Goal: Transaction & Acquisition: Purchase product/service

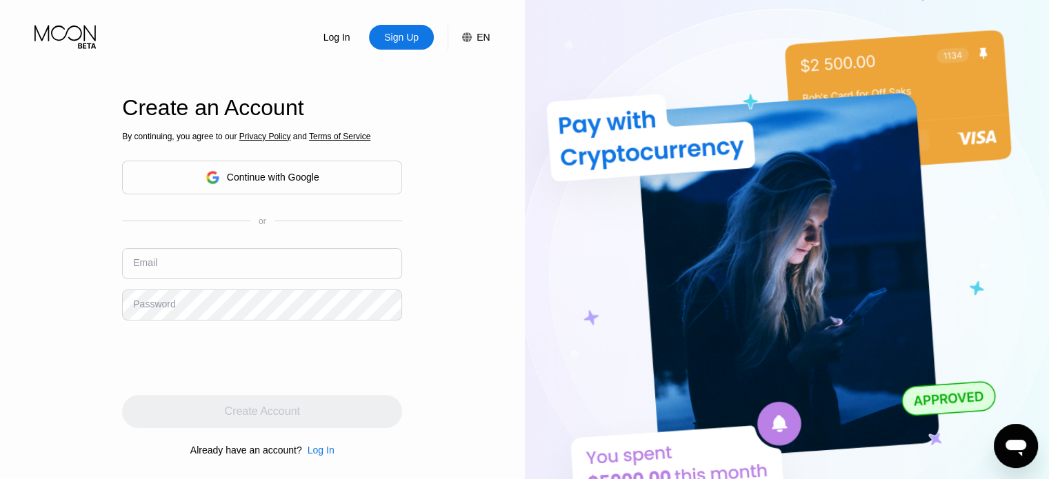
click at [214, 259] on input "text" at bounding box center [262, 263] width 280 height 31
click at [166, 264] on input "text" at bounding box center [262, 263] width 280 height 31
paste input "[EMAIL_ADDRESS][DOMAIN_NAME]"
type input "[EMAIL_ADDRESS][DOMAIN_NAME]"
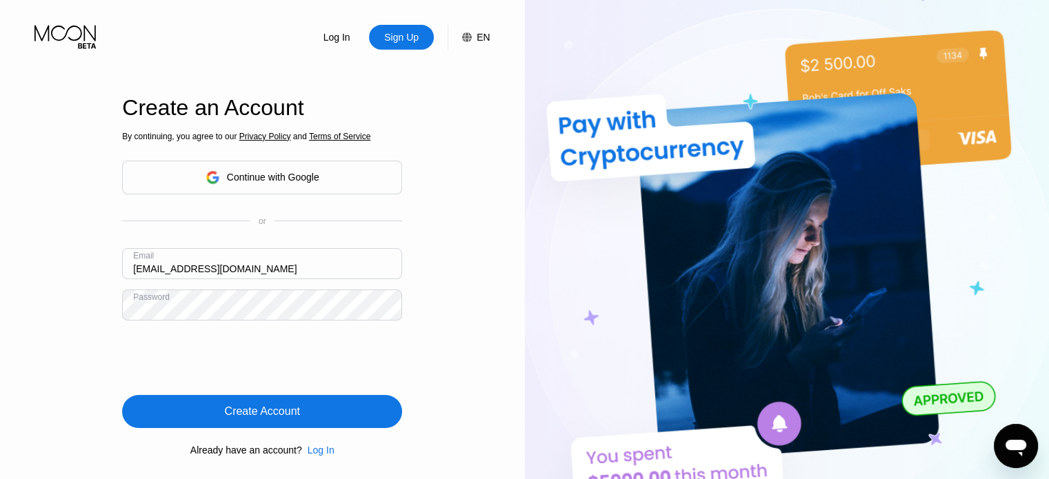
click at [305, 412] on div "Create Account" at bounding box center [262, 411] width 280 height 33
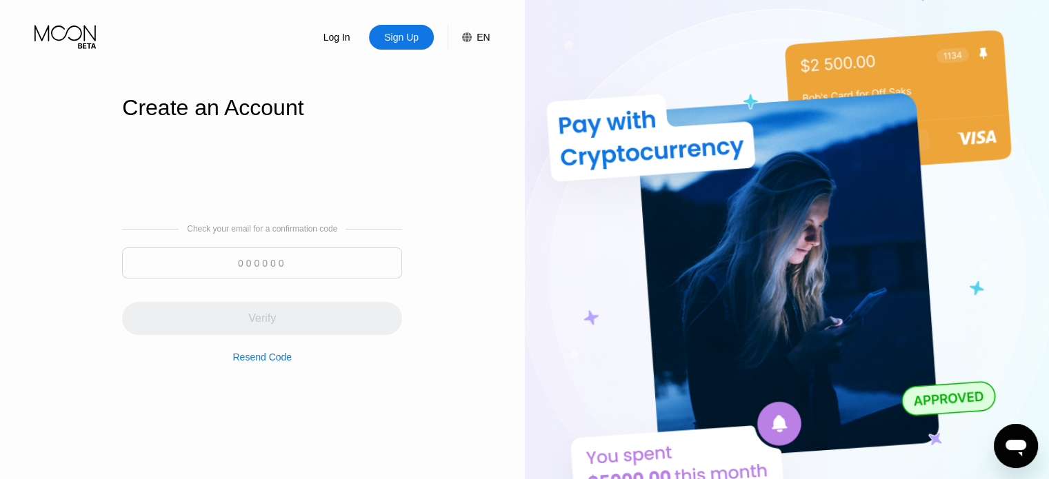
click at [301, 258] on input at bounding box center [262, 263] width 280 height 31
paste input "870704"
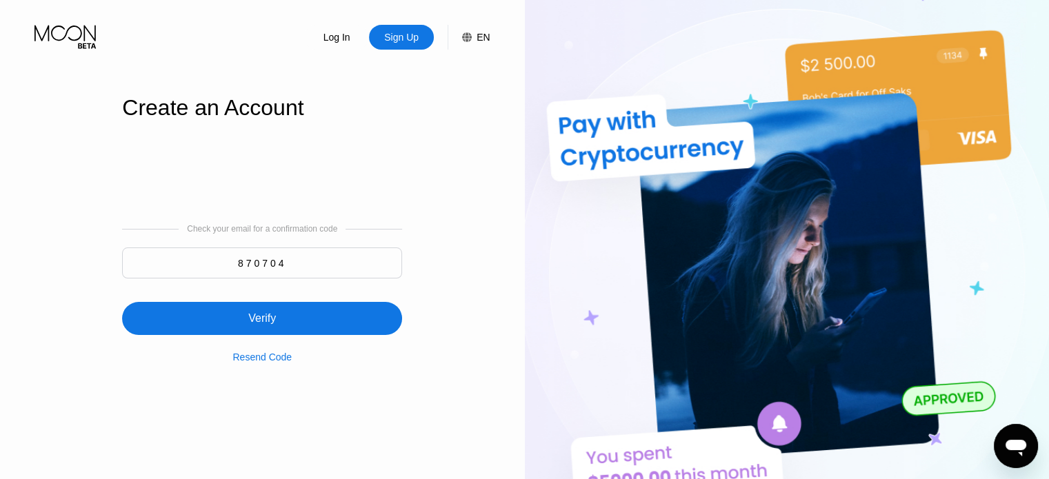
type input "870704"
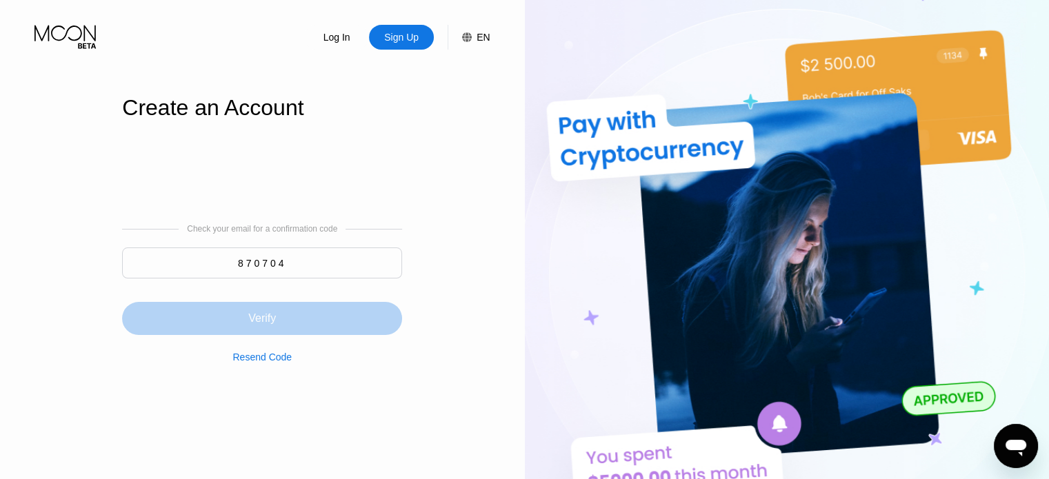
click at [303, 317] on div "Verify" at bounding box center [262, 318] width 280 height 33
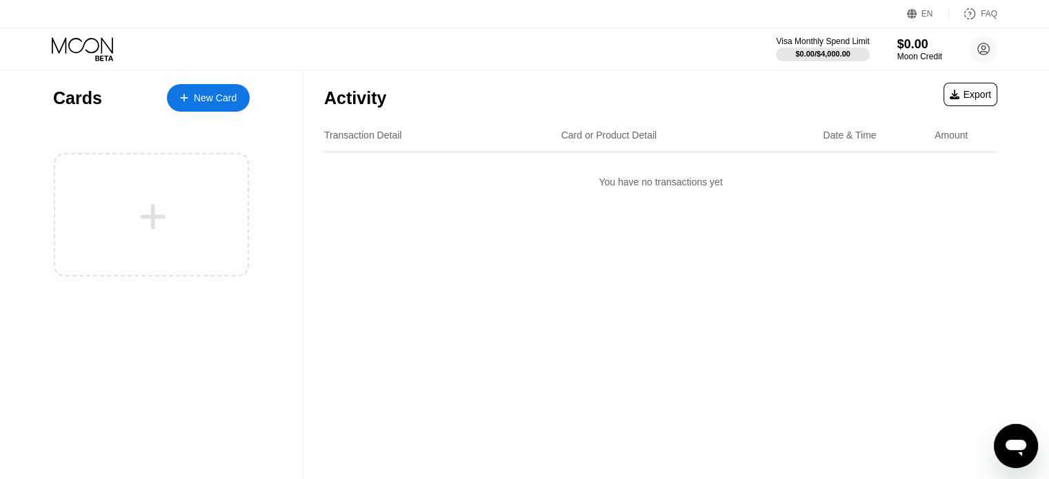
click at [222, 99] on div "New Card" at bounding box center [215, 98] width 43 height 12
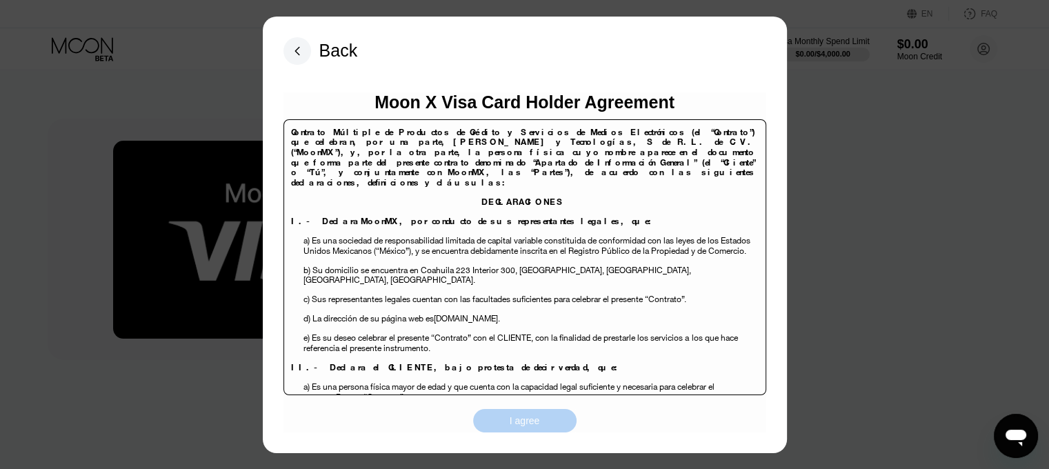
click at [546, 423] on div "I agree" at bounding box center [524, 420] width 103 height 23
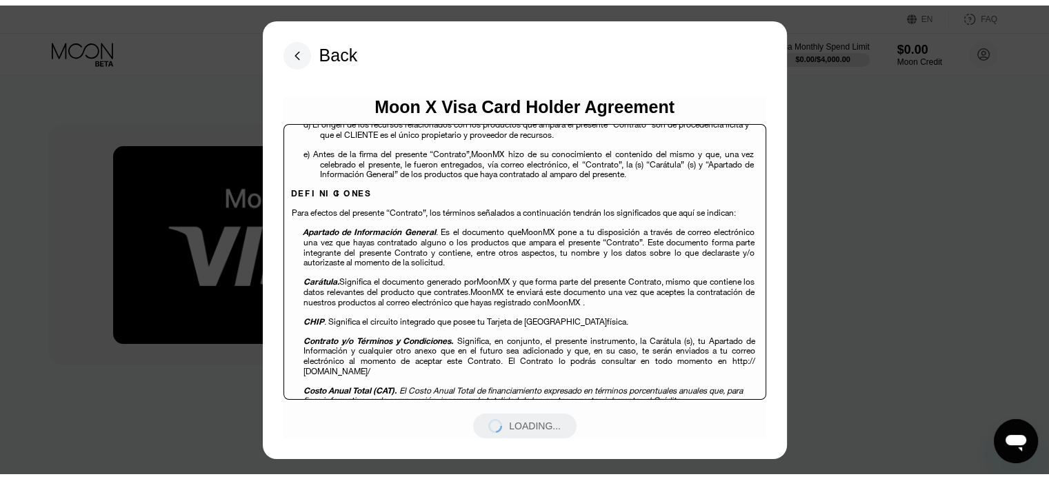
scroll to position [621, 0]
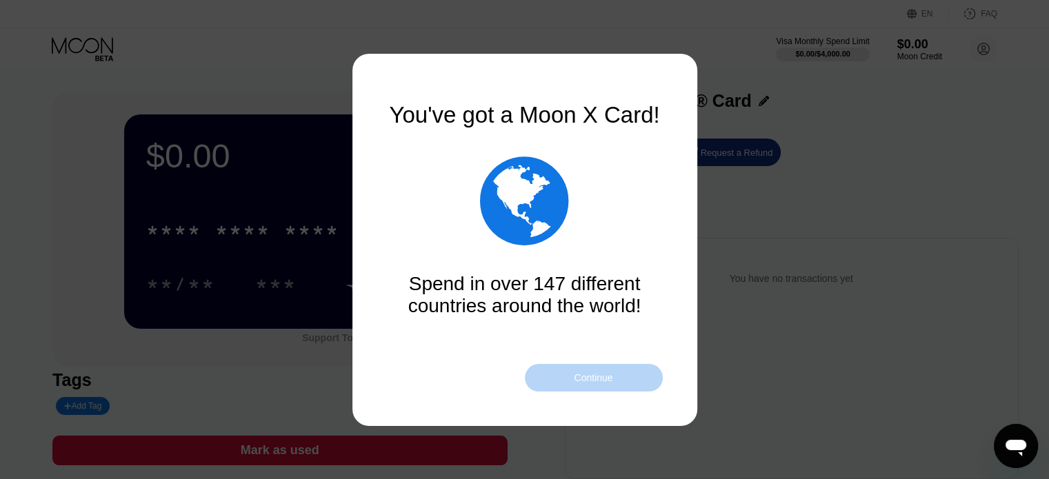
click at [621, 371] on div "Continue" at bounding box center [594, 378] width 138 height 28
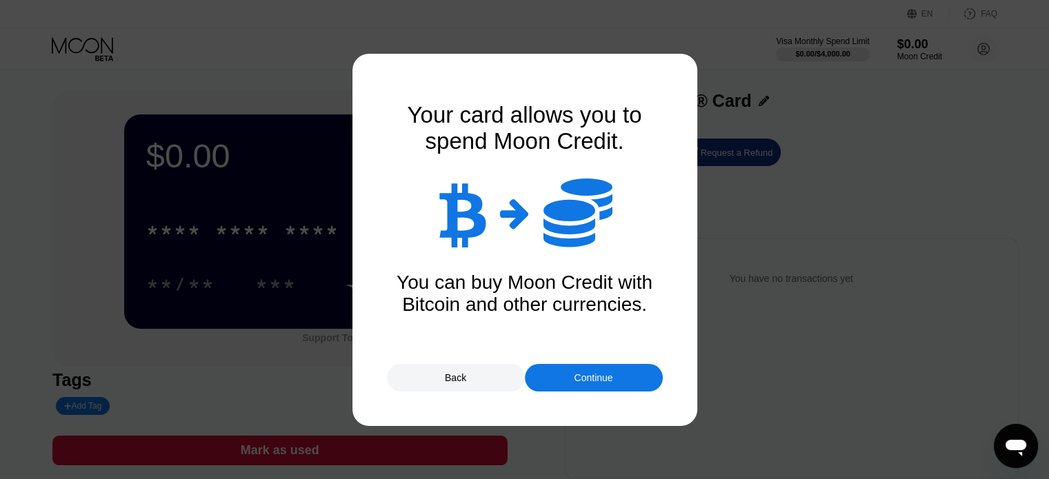
click at [622, 377] on div "Continue" at bounding box center [594, 378] width 138 height 28
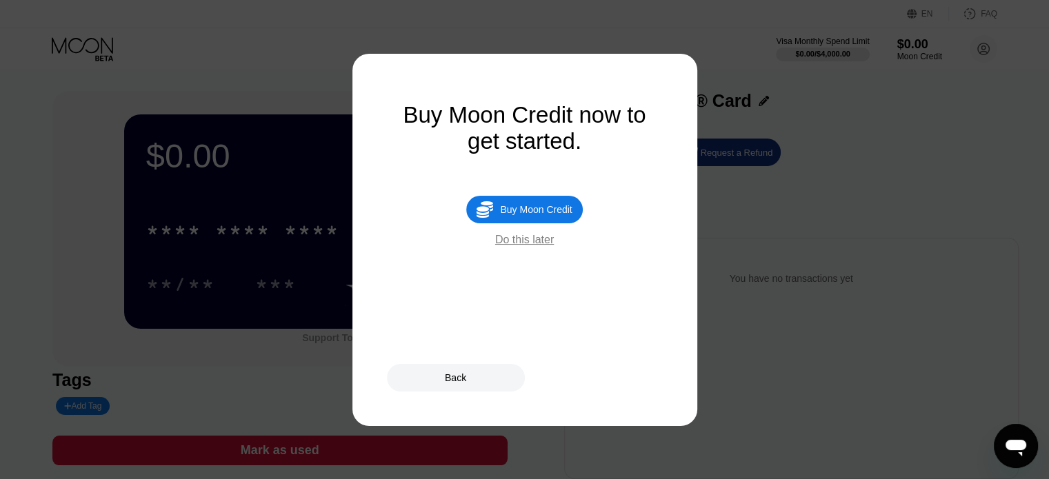
click at [542, 215] on div "Buy Moon Credit" at bounding box center [536, 209] width 72 height 11
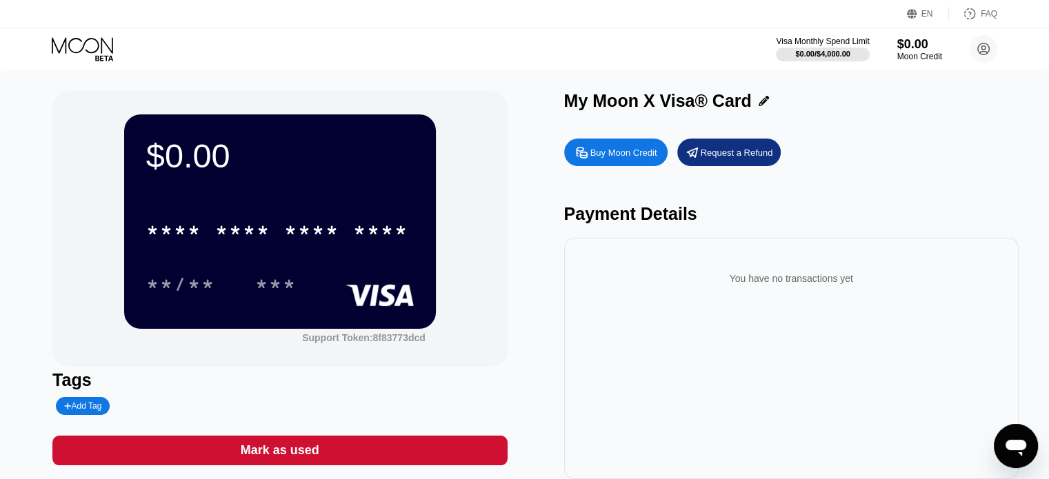
type input "0"
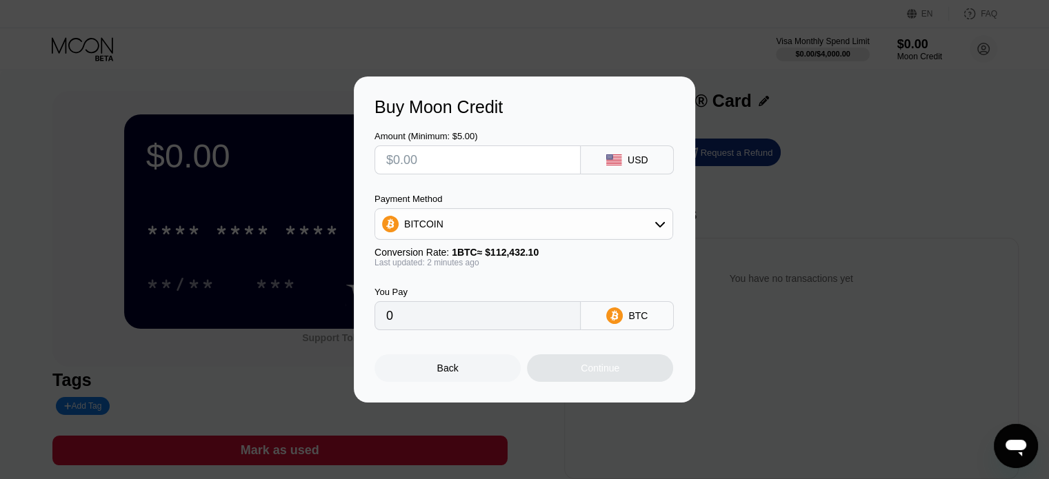
click at [506, 148] on input "text" at bounding box center [477, 160] width 183 height 28
type input "$23"
type input "0.00020457"
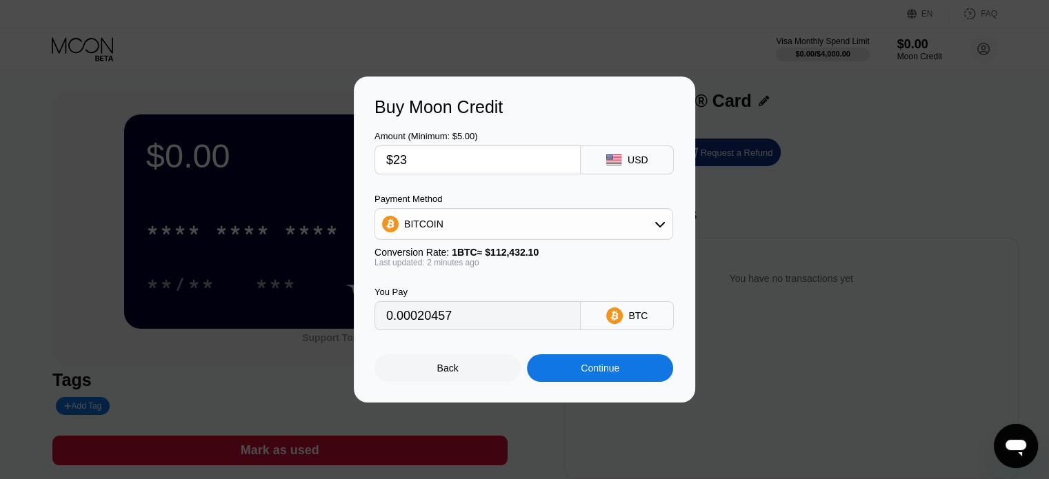
type input "$23"
click at [510, 222] on div "BITCOIN" at bounding box center [523, 224] width 297 height 28
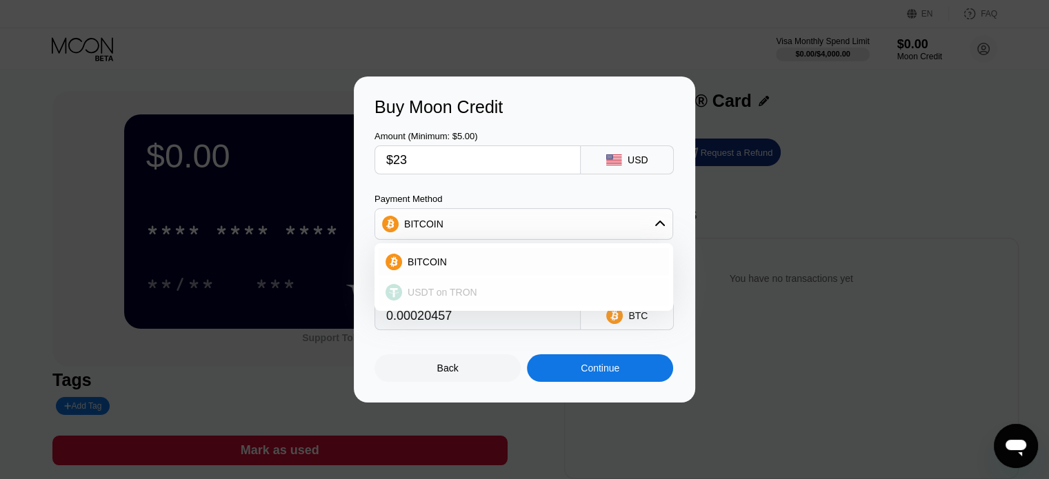
click at [458, 295] on span "USDT on TRON" at bounding box center [443, 292] width 70 height 11
type input "23.23"
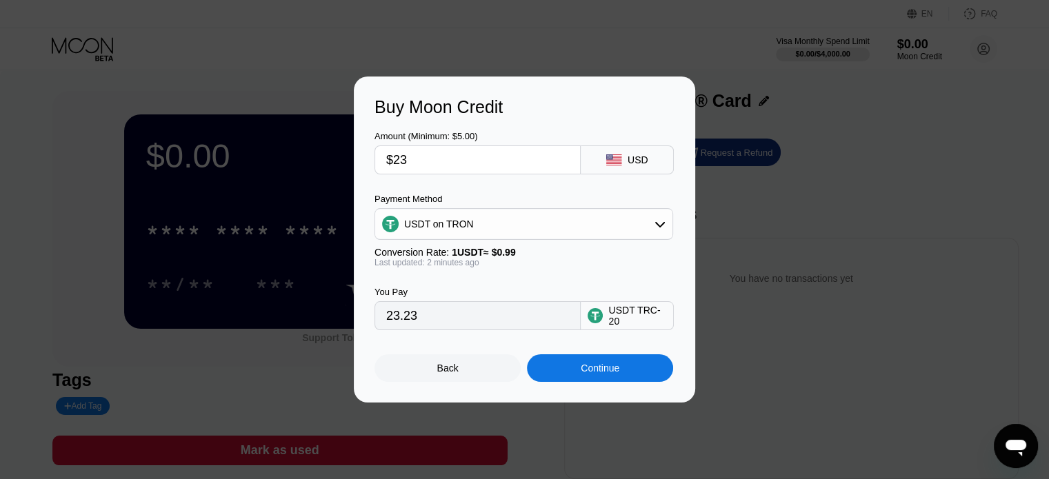
click at [598, 374] on div "Continue" at bounding box center [600, 368] width 39 height 11
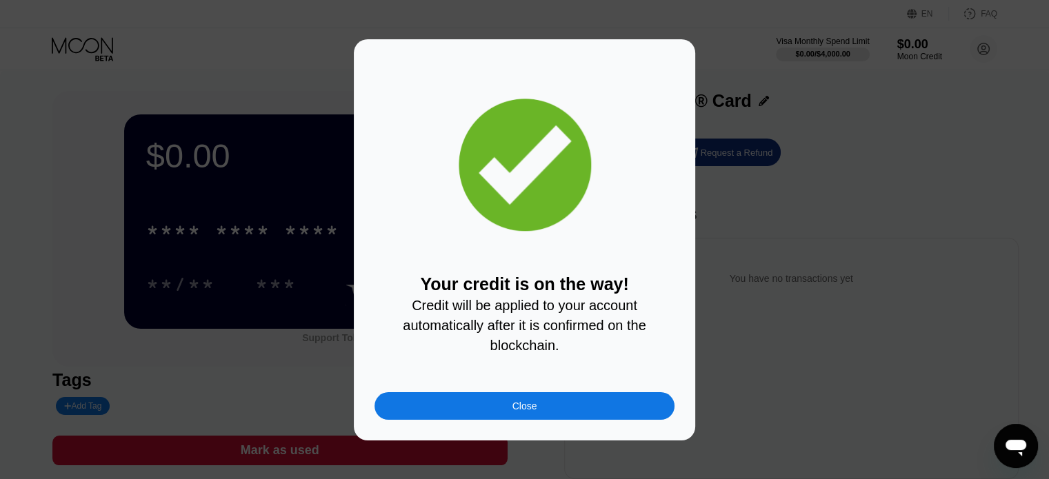
click at [588, 419] on div "Close" at bounding box center [525, 406] width 300 height 28
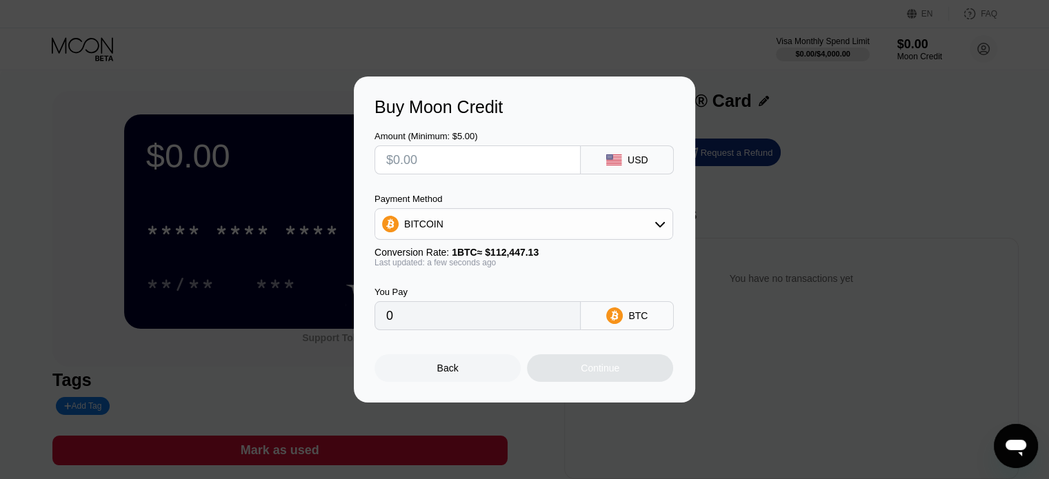
click at [756, 163] on div "Buy Moon Credit Amount (Minimum: $5.00) USD Payment Method BITCOIN Conversion R…" at bounding box center [524, 240] width 1049 height 326
click at [460, 377] on div "Back" at bounding box center [448, 369] width 146 height 28
click at [461, 357] on div "Back Continue" at bounding box center [525, 356] width 300 height 52
click at [247, 230] on div "Buy Moon Credit Amount (Minimum: $5.00) USD Payment Method BITCOIN Conversion R…" at bounding box center [524, 240] width 1049 height 326
click at [466, 378] on div "Back" at bounding box center [448, 369] width 146 height 28
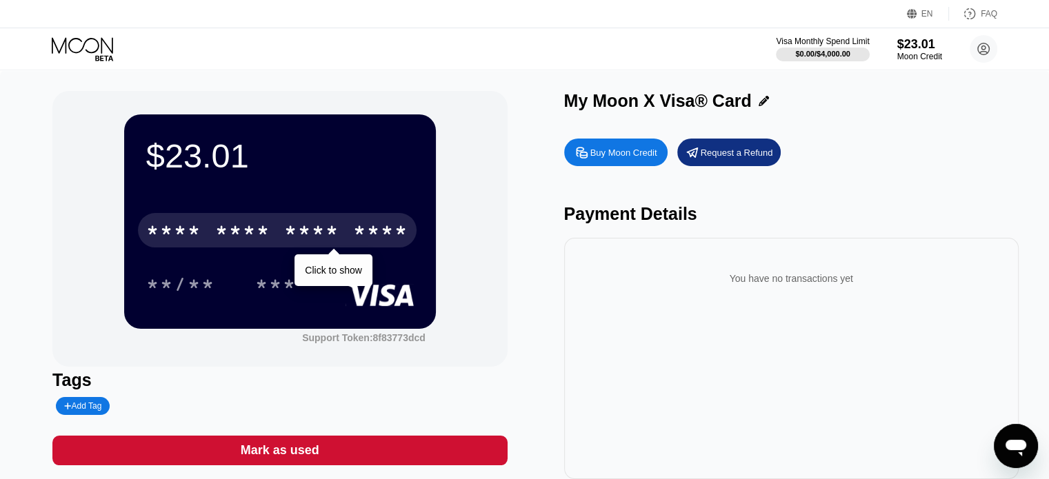
click at [295, 234] on div "* * * *" at bounding box center [311, 232] width 55 height 22
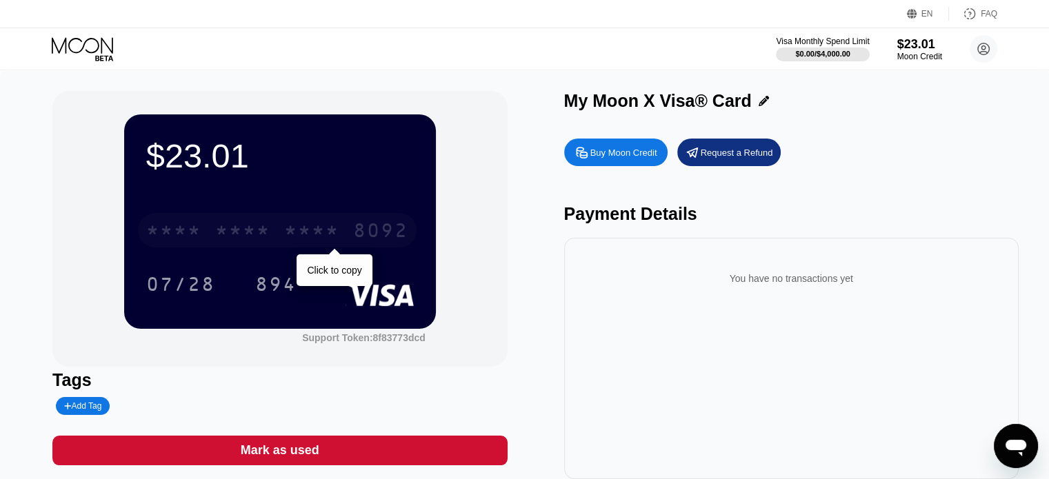
click at [261, 233] on div "* * * *" at bounding box center [242, 232] width 55 height 22
